Goal: Task Accomplishment & Management: Manage account settings

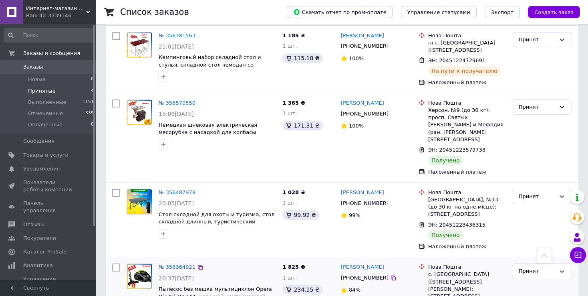
scroll to position [135, 0]
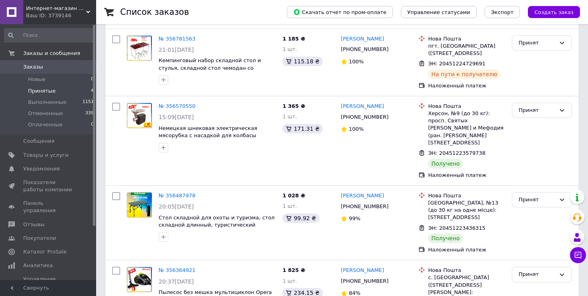
click at [36, 11] on span "Интернет-магазин "Oline-tovar"" at bounding box center [56, 8] width 60 height 7
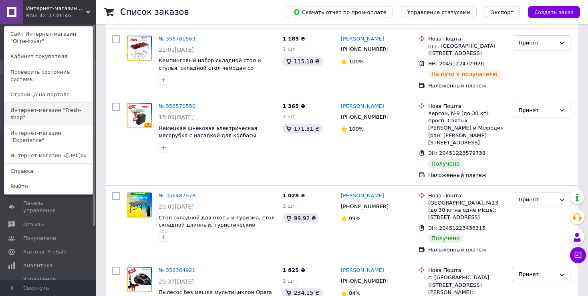
click at [60, 104] on link "Интернет-магазин "Fresh-shop"" at bounding box center [48, 114] width 88 height 22
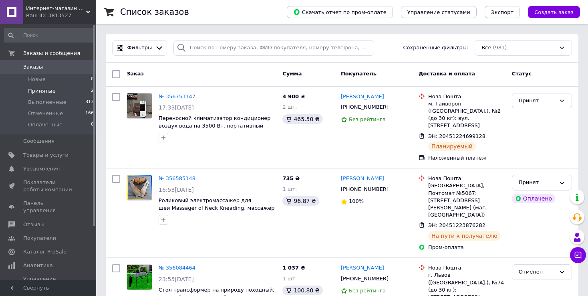
click at [50, 89] on span "Принятые" at bounding box center [42, 90] width 28 height 7
